Goal: Information Seeking & Learning: Learn about a topic

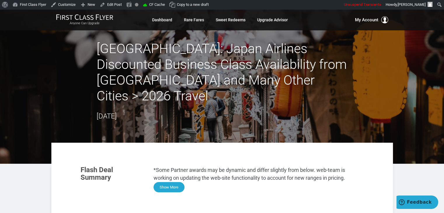
click at [175, 182] on button "Show More" at bounding box center [169, 187] width 31 height 10
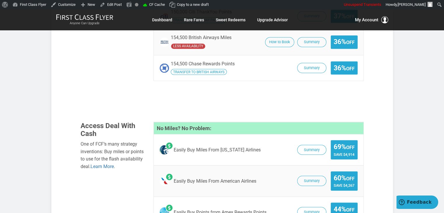
scroll to position [1053, 0]
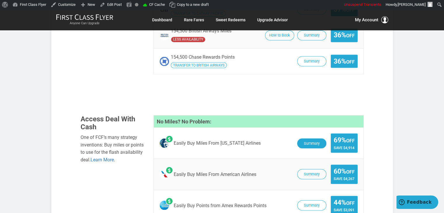
click at [320, 138] on button "Summary" at bounding box center [311, 143] width 29 height 10
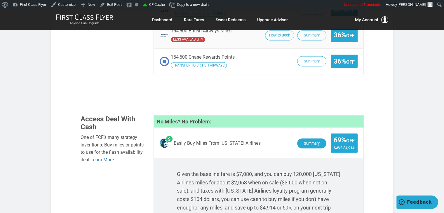
click at [315, 138] on button "Summary" at bounding box center [311, 143] width 29 height 10
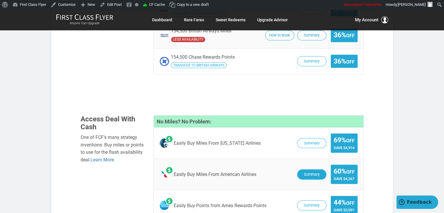
click at [317, 169] on button "Summary" at bounding box center [311, 174] width 29 height 10
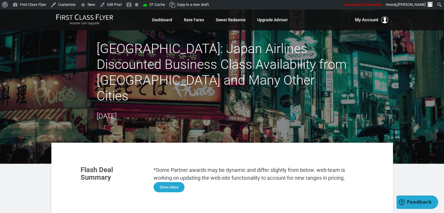
click at [171, 182] on button "Show More" at bounding box center [169, 187] width 31 height 10
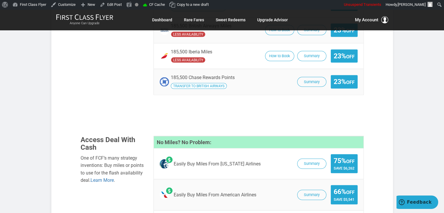
scroll to position [1188, 0]
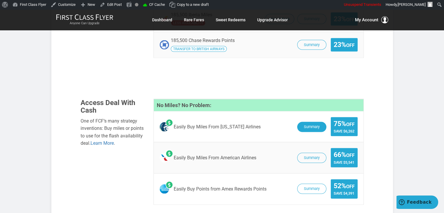
click at [299, 122] on button "Summary" at bounding box center [311, 127] width 29 height 10
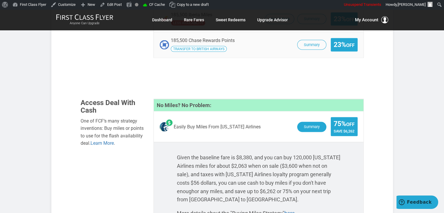
click at [311, 122] on button "Summary" at bounding box center [311, 127] width 29 height 10
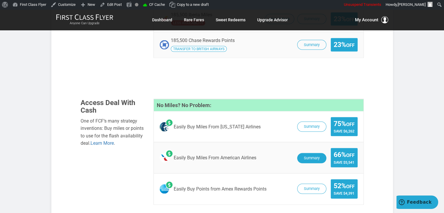
click at [311, 153] on button "Summary" at bounding box center [311, 158] width 29 height 10
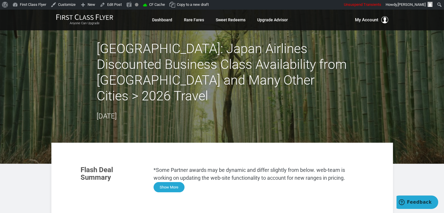
click at [174, 182] on button "Show More" at bounding box center [169, 187] width 31 height 10
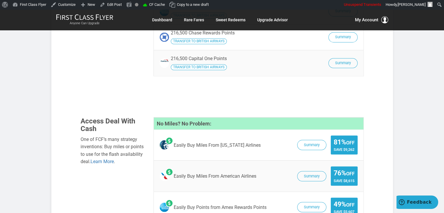
scroll to position [1044, 0]
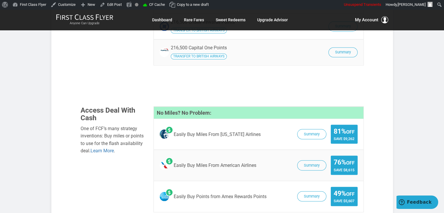
click at [324, 125] on span "Summary 81% Off Save $9,262" at bounding box center [325, 134] width 63 height 19
click at [319, 129] on button "Summary" at bounding box center [311, 134] width 29 height 10
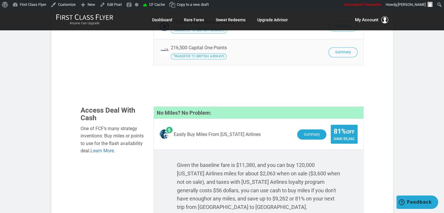
click at [308, 129] on button "Summary" at bounding box center [311, 134] width 29 height 10
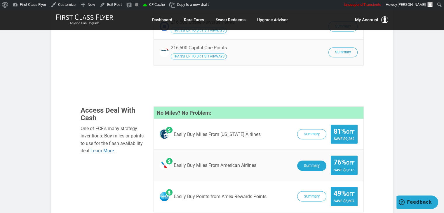
click at [312, 161] on button "Summary" at bounding box center [311, 166] width 29 height 10
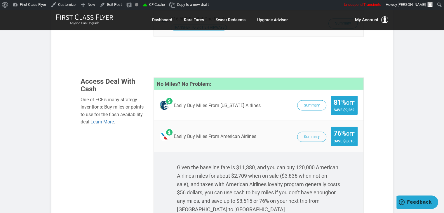
scroll to position [1075, 0]
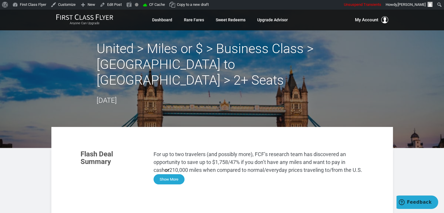
click at [173, 174] on button "Show More" at bounding box center [169, 179] width 31 height 10
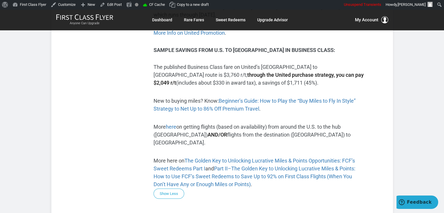
scroll to position [258, 0]
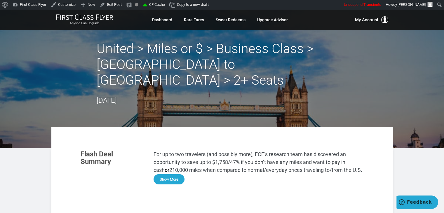
click at [165, 174] on button "Show More" at bounding box center [169, 179] width 31 height 10
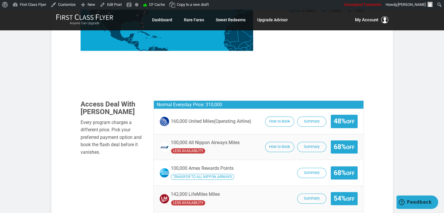
scroll to position [863, 0]
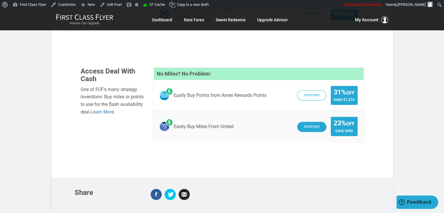
click at [310, 122] on button "Summary" at bounding box center [311, 127] width 29 height 10
